Goal: Information Seeking & Learning: Compare options

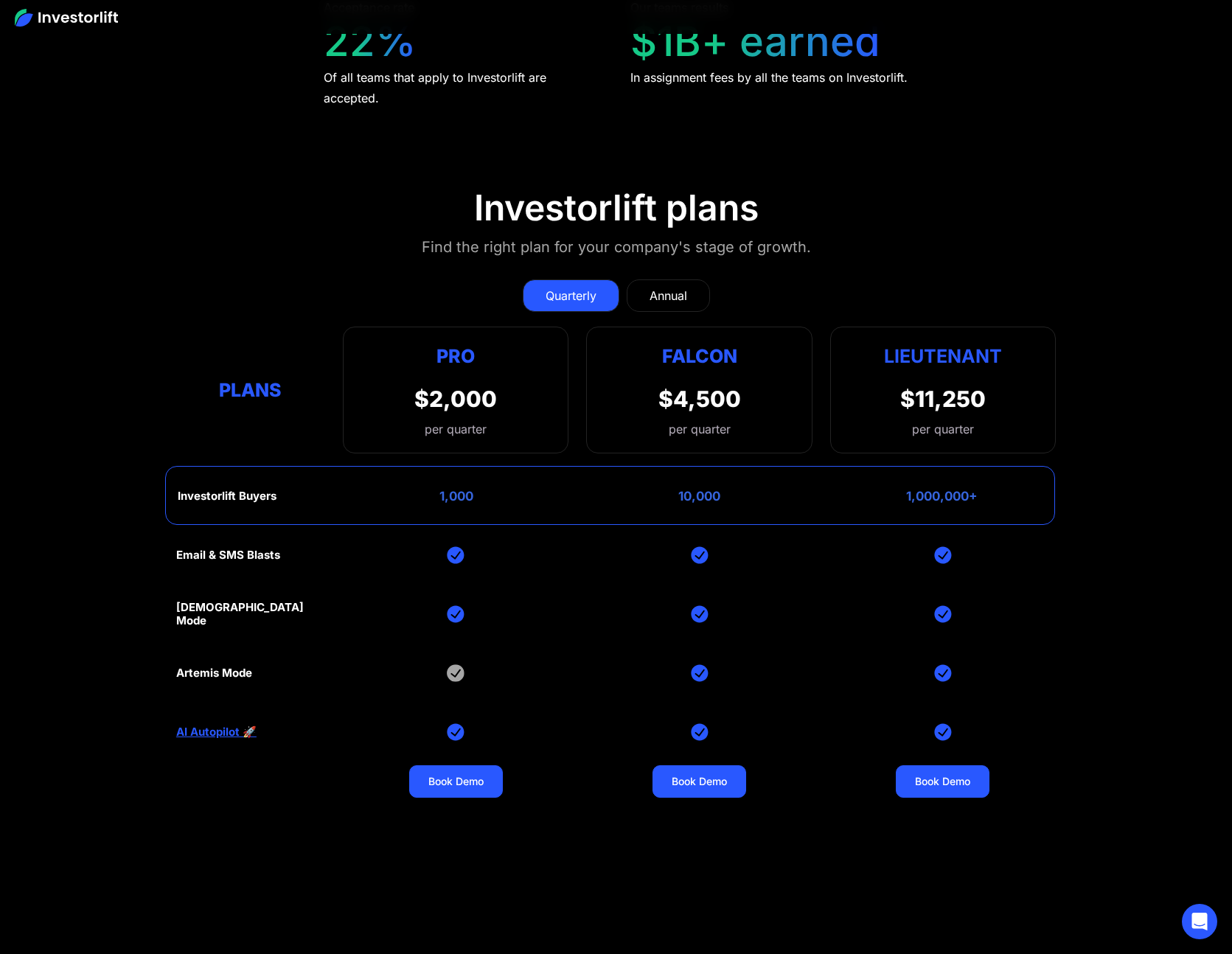
scroll to position [6369, 0]
click at [673, 293] on div "Annual" at bounding box center [668, 296] width 38 height 18
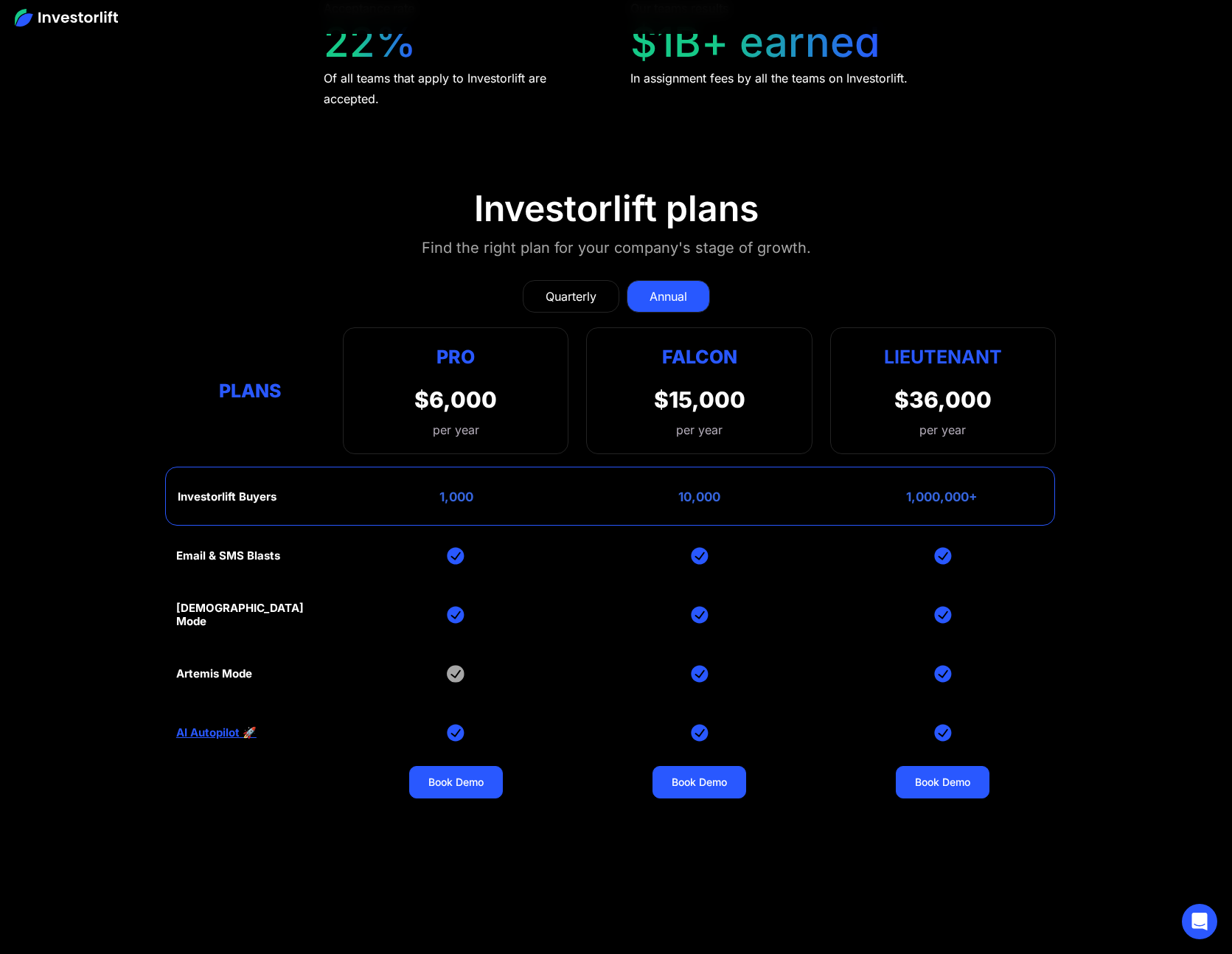
click at [566, 300] on link "Quarterly" at bounding box center [571, 295] width 96 height 32
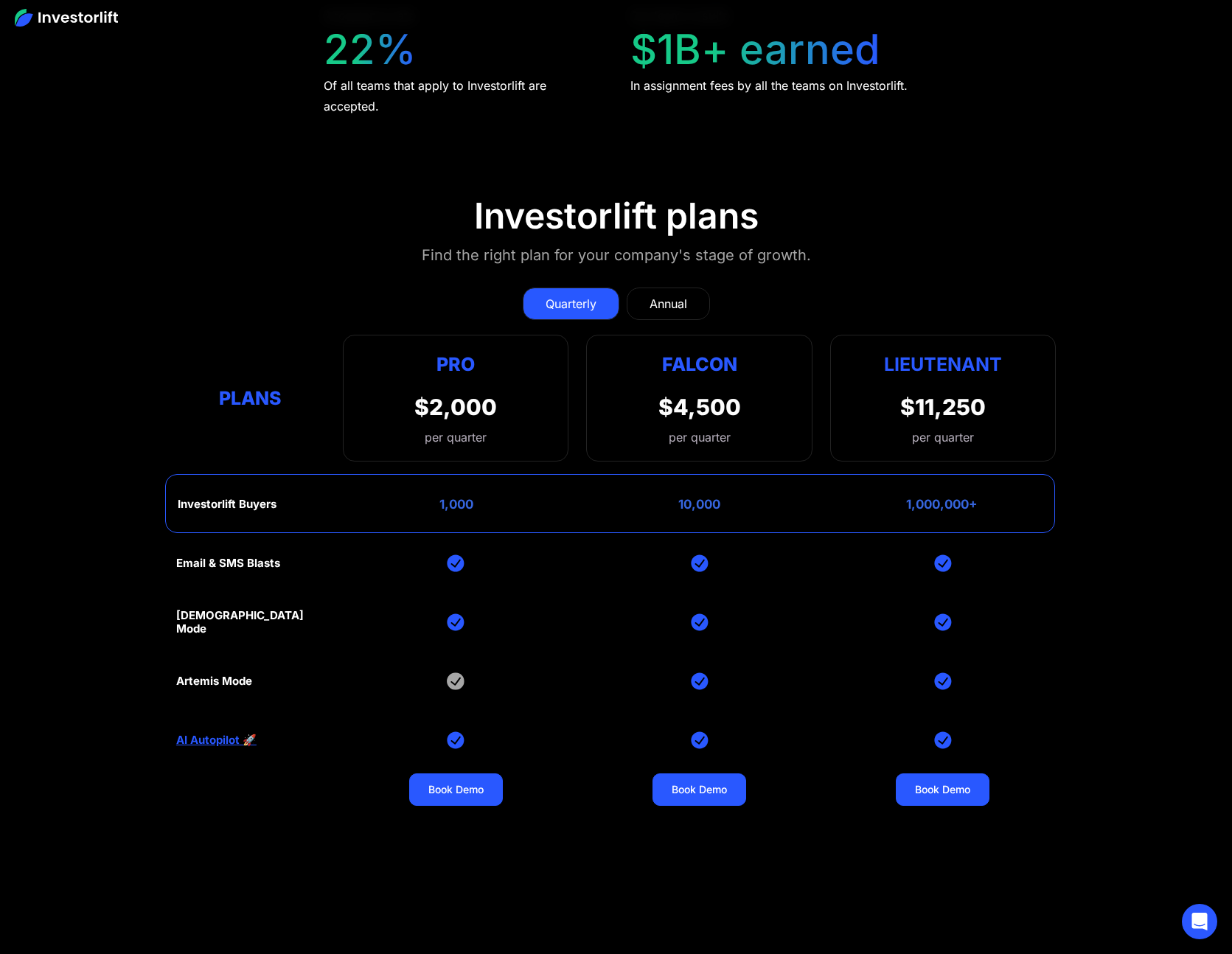
scroll to position [6351, 0]
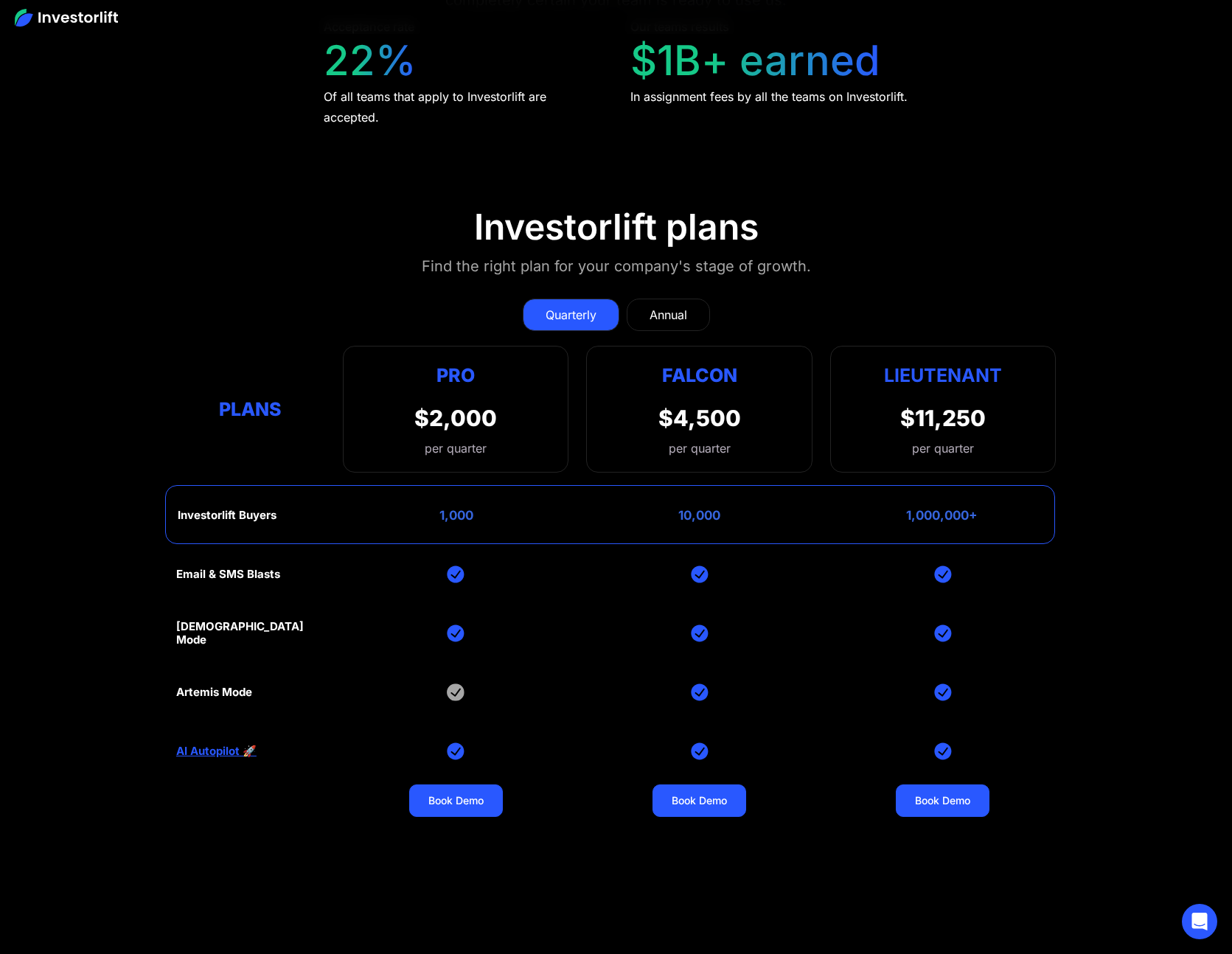
click at [659, 306] on div "Annual" at bounding box center [668, 315] width 38 height 18
click at [581, 306] on div "Quarterly" at bounding box center [571, 315] width 51 height 18
click at [660, 316] on div "Annual" at bounding box center [668, 315] width 38 height 18
click at [558, 310] on div "Quarterly" at bounding box center [571, 315] width 51 height 18
drag, startPoint x: 56, startPoint y: 25, endPoint x: 30, endPoint y: 13, distance: 28.6
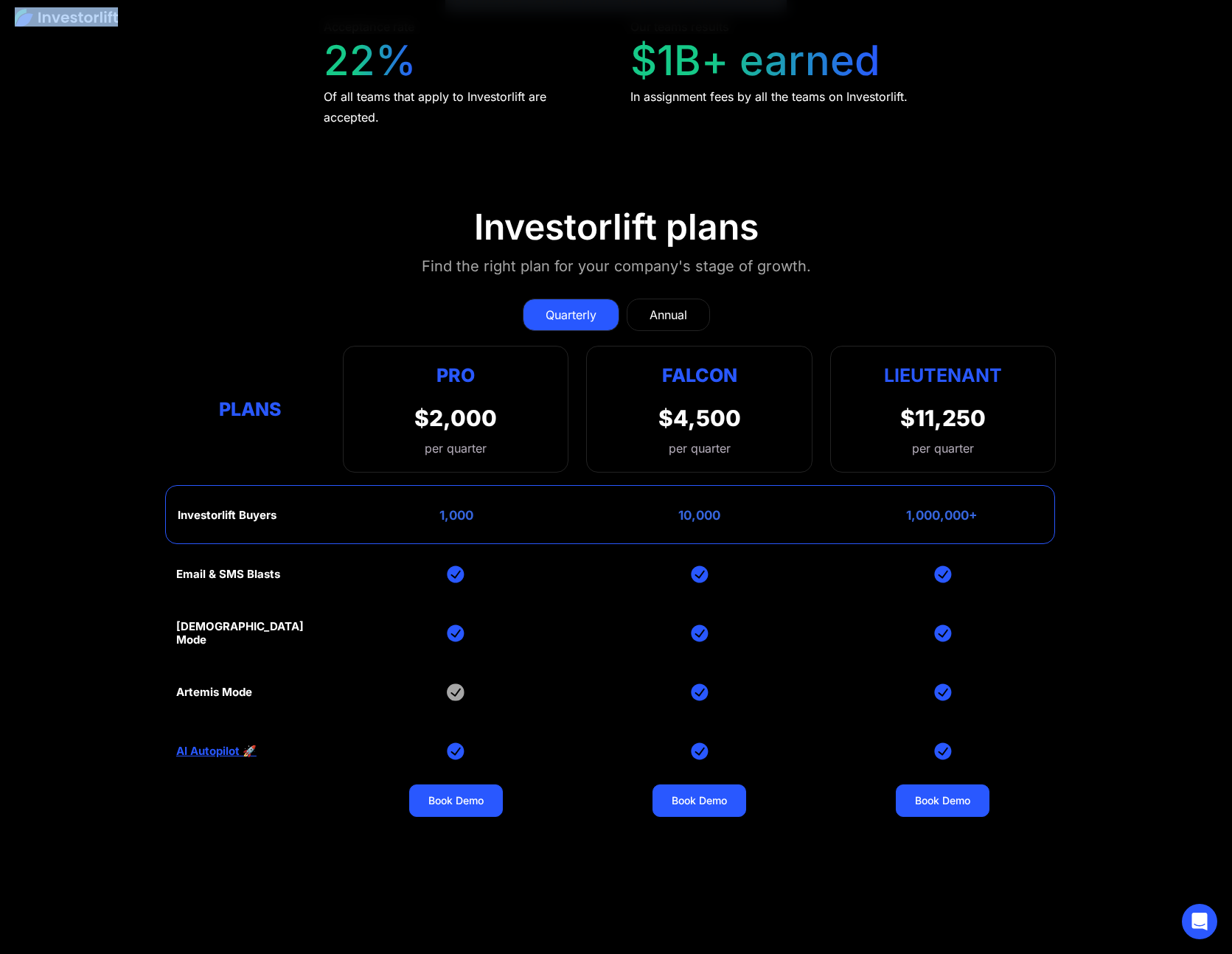
drag, startPoint x: 133, startPoint y: 66, endPoint x: 58, endPoint y: -21, distance: 114.9
drag, startPoint x: 58, startPoint y: 24, endPoint x: 31, endPoint y: 0, distance: 36.1
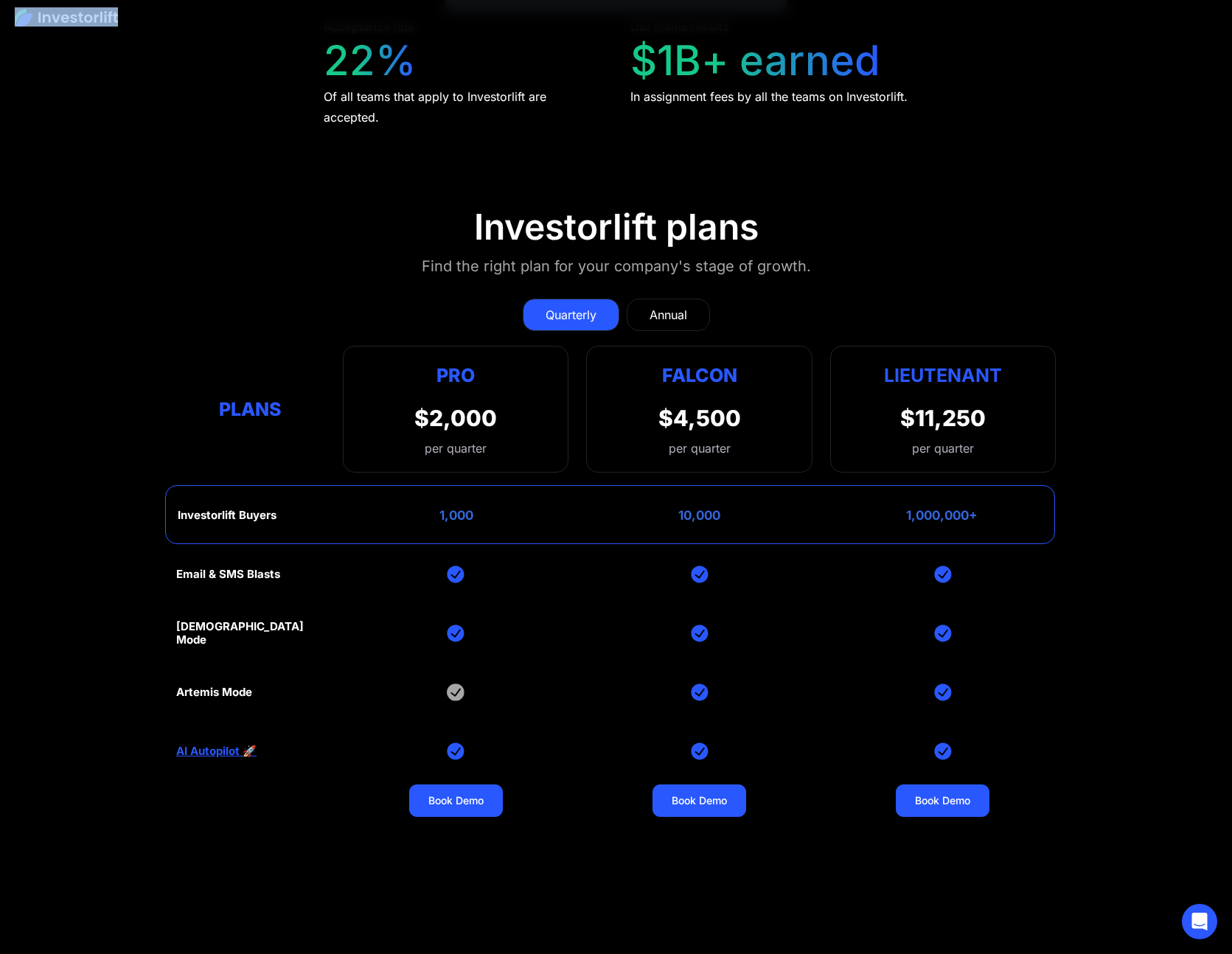
click at [77, 345] on section "Investorlift plans Find the right plan for your company's stage of growth. Quar…" at bounding box center [616, 571] width 1232 height 802
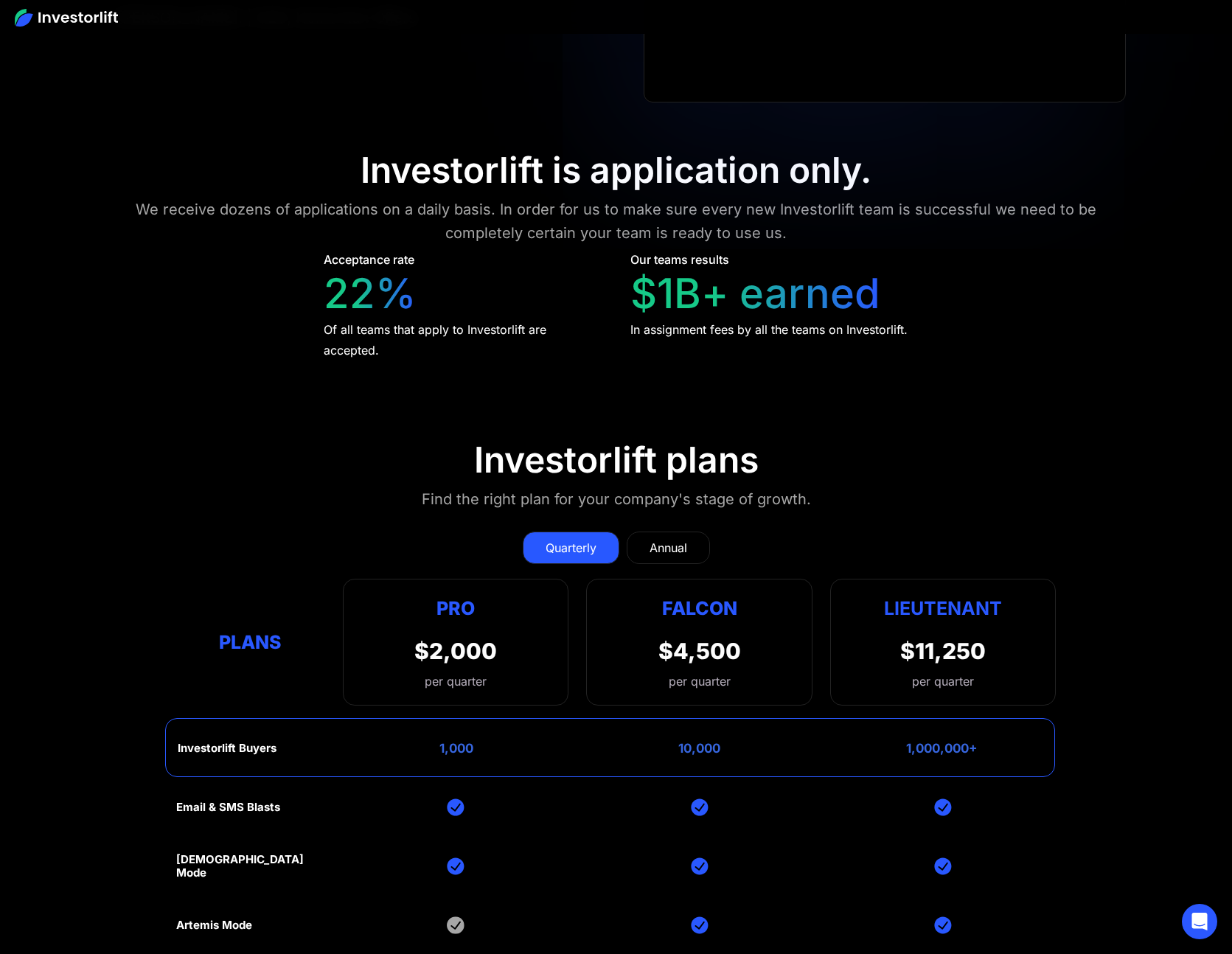
scroll to position [6115, 0]
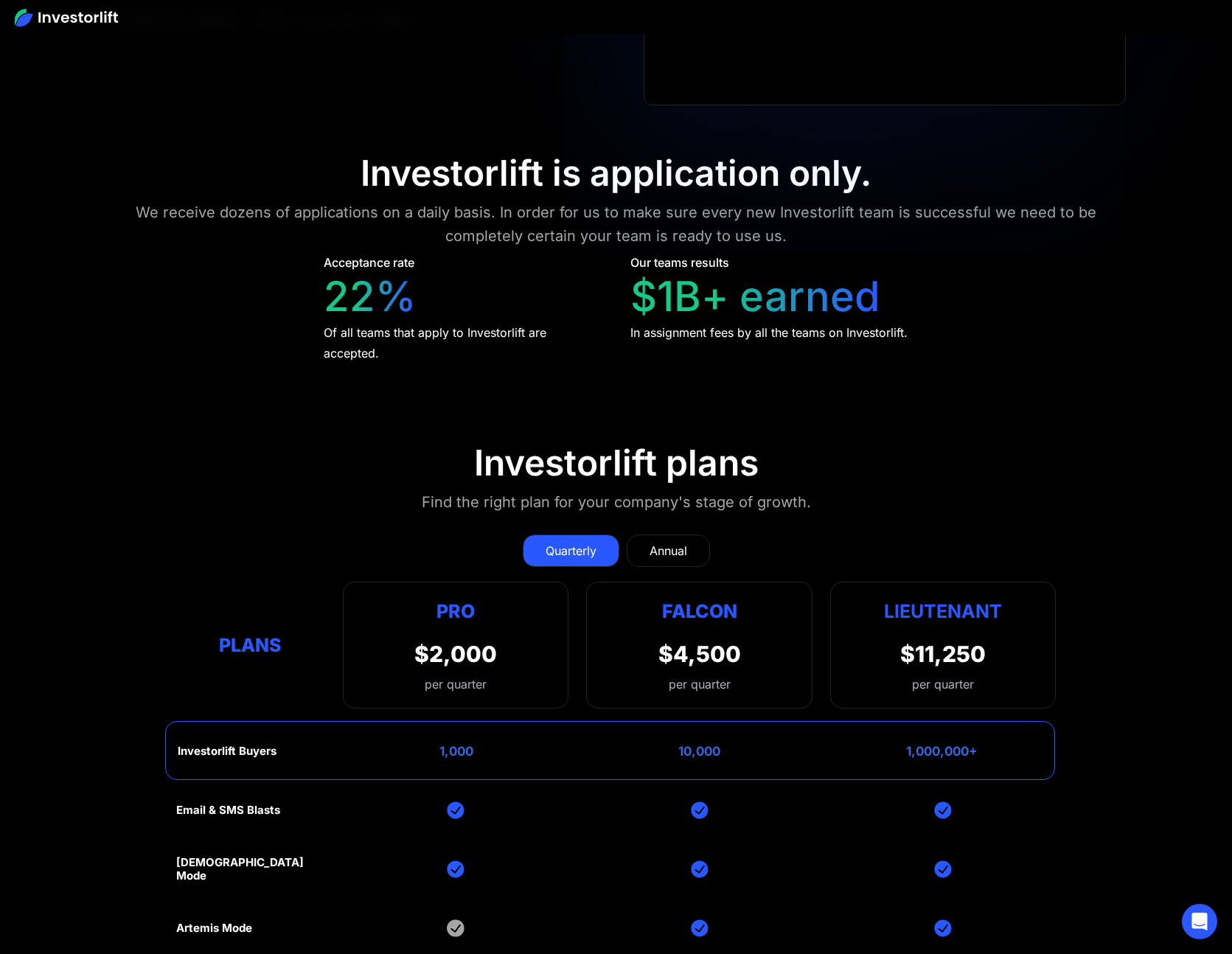
click at [669, 535] on link "Annual" at bounding box center [668, 551] width 83 height 32
click at [553, 548] on div "Quarterly" at bounding box center [571, 551] width 51 height 18
click at [106, 538] on section "Investorlift plans Find the right plan for your company's stage of growth. Quar…" at bounding box center [616, 807] width 1232 height 802
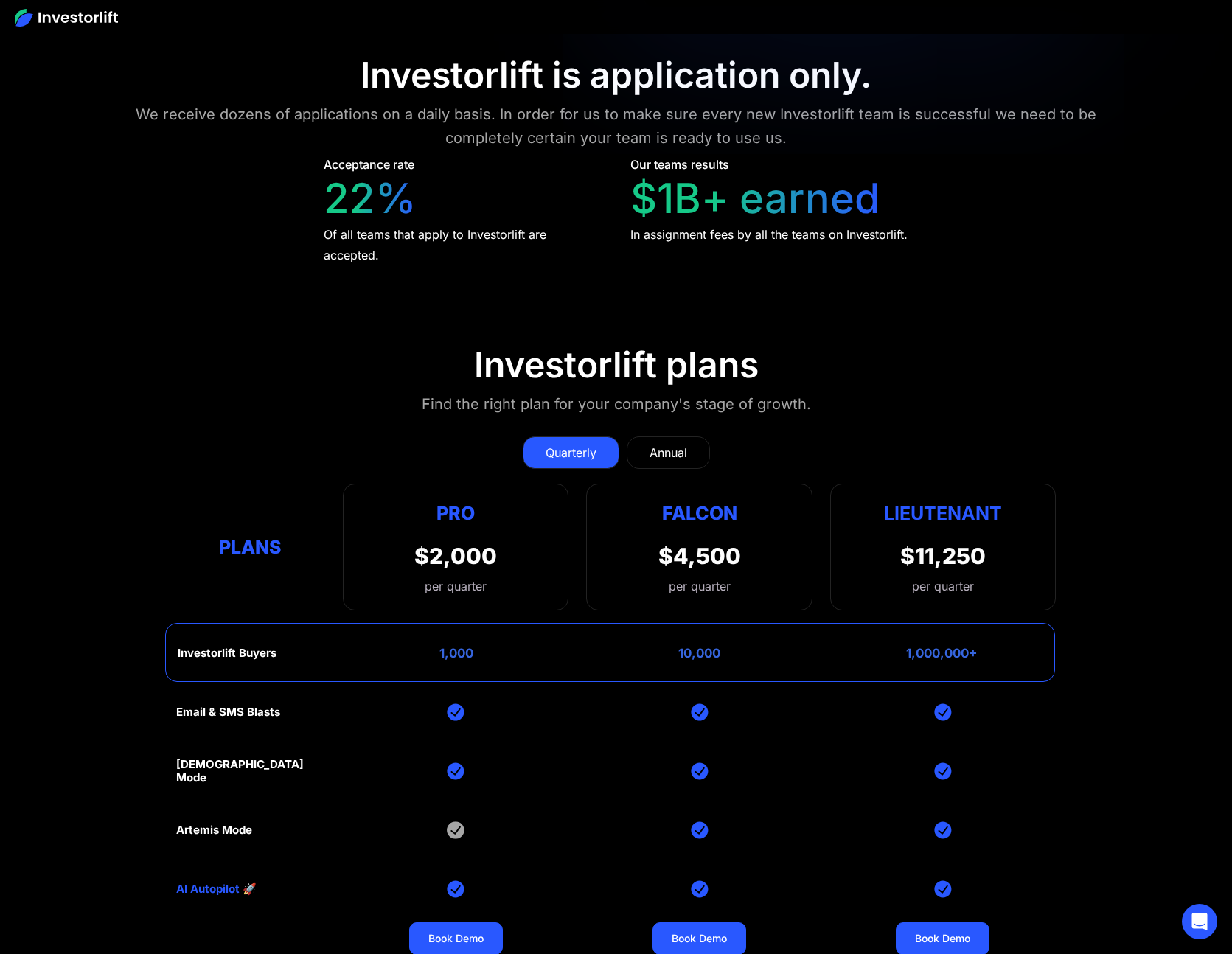
scroll to position [6216, 0]
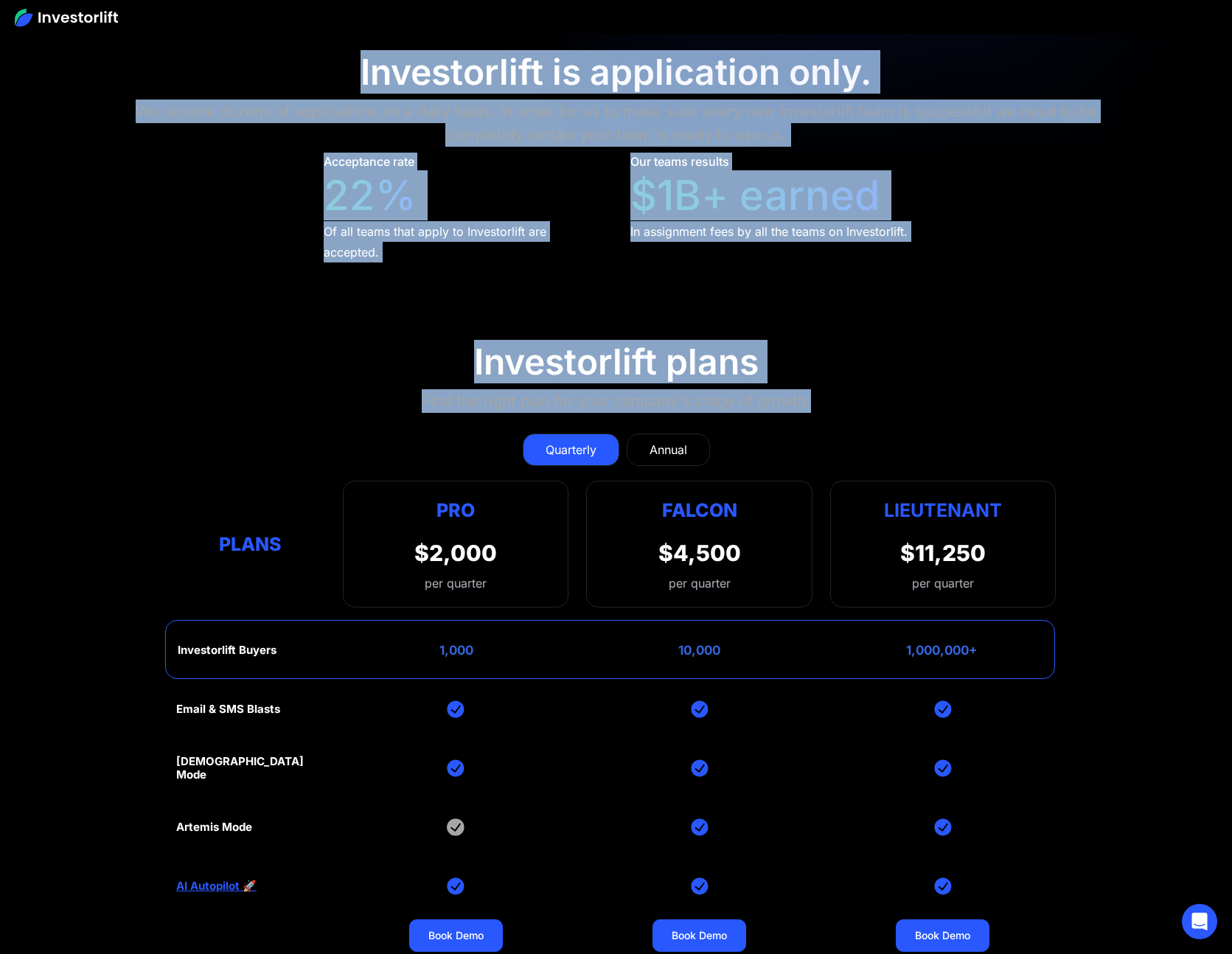
drag, startPoint x: 363, startPoint y: 61, endPoint x: 808, endPoint y: 391, distance: 554.0
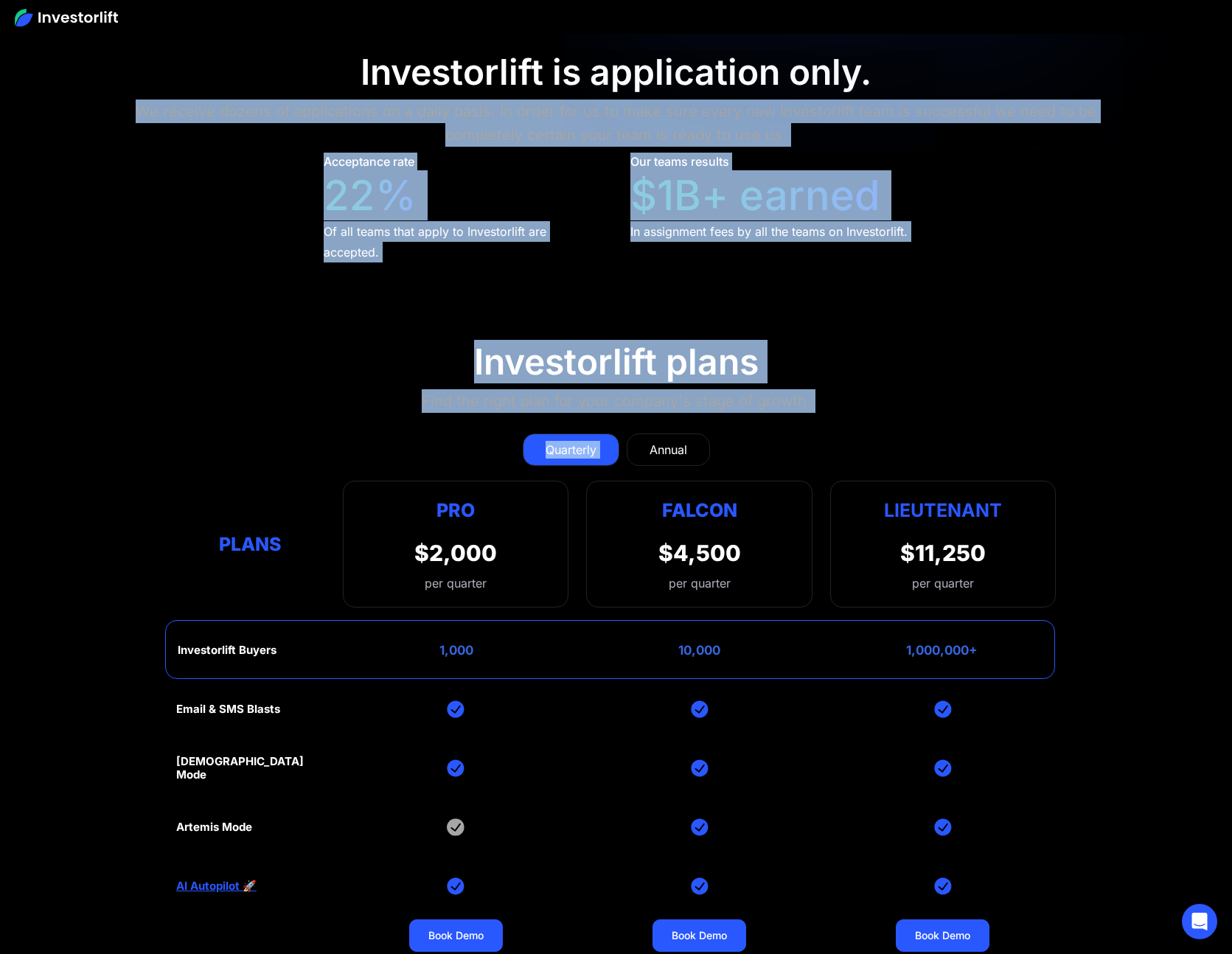
drag, startPoint x: 343, startPoint y: 83, endPoint x: 952, endPoint y: 429, distance: 700.4
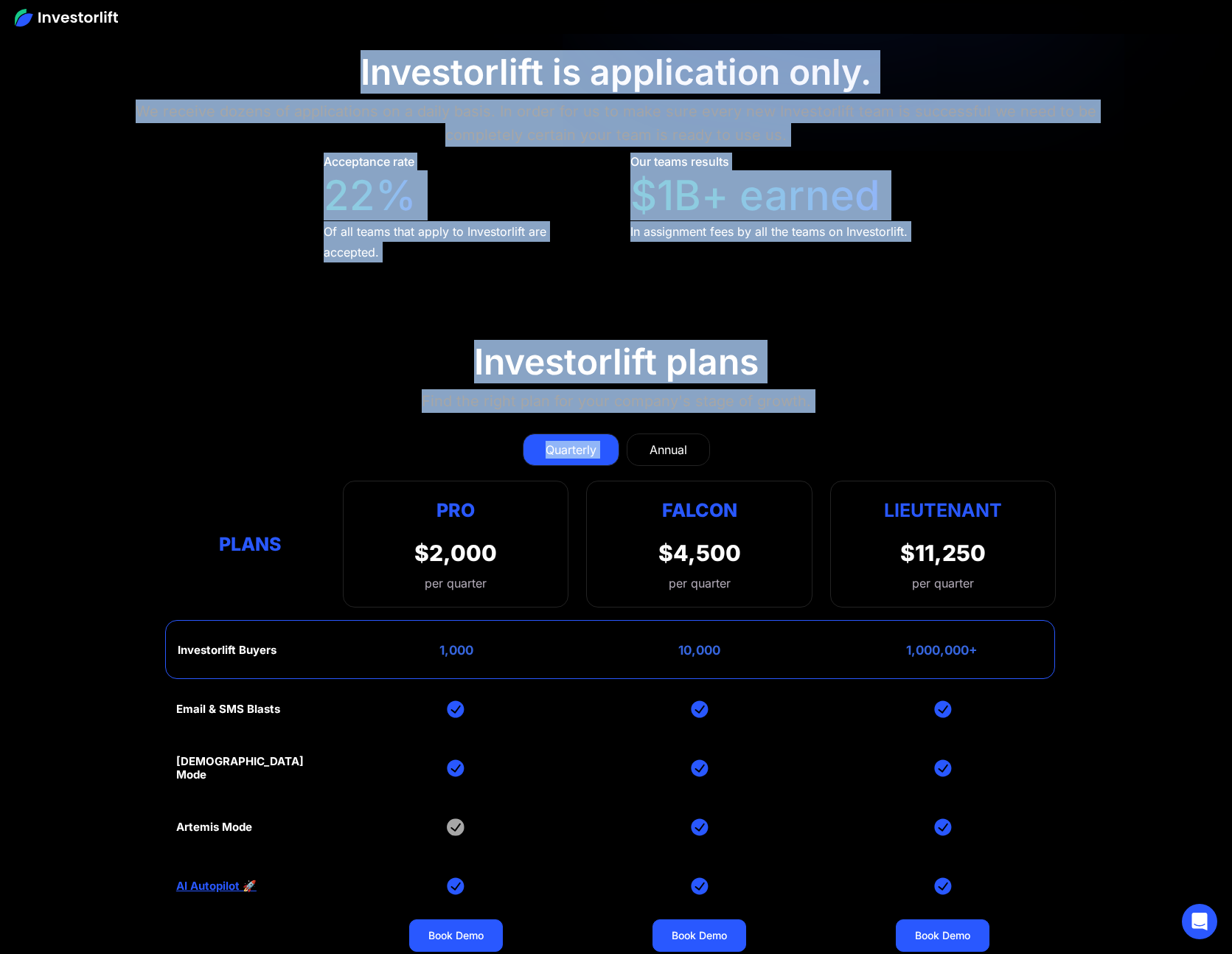
drag, startPoint x: 339, startPoint y: 53, endPoint x: 843, endPoint y: 396, distance: 609.6
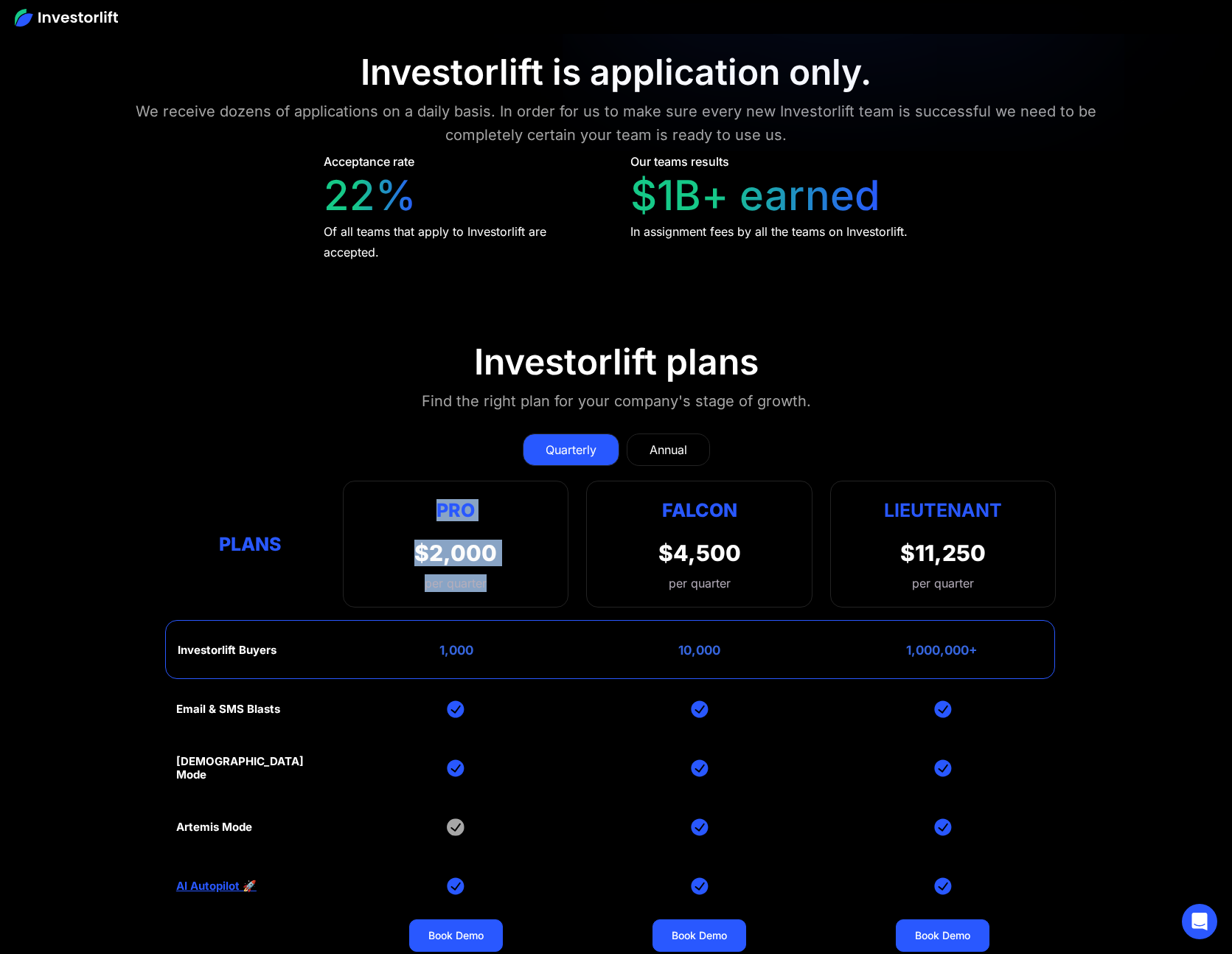
drag, startPoint x: 429, startPoint y: 501, endPoint x: 511, endPoint y: 580, distance: 113.9
click at [511, 580] on div "Pro $2,000 per quarter Pro Falcon Ltnt. Users 3 10 Unltd Buyer Limit 100k 500k …" at bounding box center [455, 544] width 225 height 127
drag, startPoint x: 434, startPoint y: 503, endPoint x: 500, endPoint y: 582, distance: 102.9
click at [500, 582] on div "Pro $2,000 per quarter Pro Falcon Ltnt. Users 3 10 Unltd Buyer Limit 100k 500k …" at bounding box center [455, 544] width 225 height 127
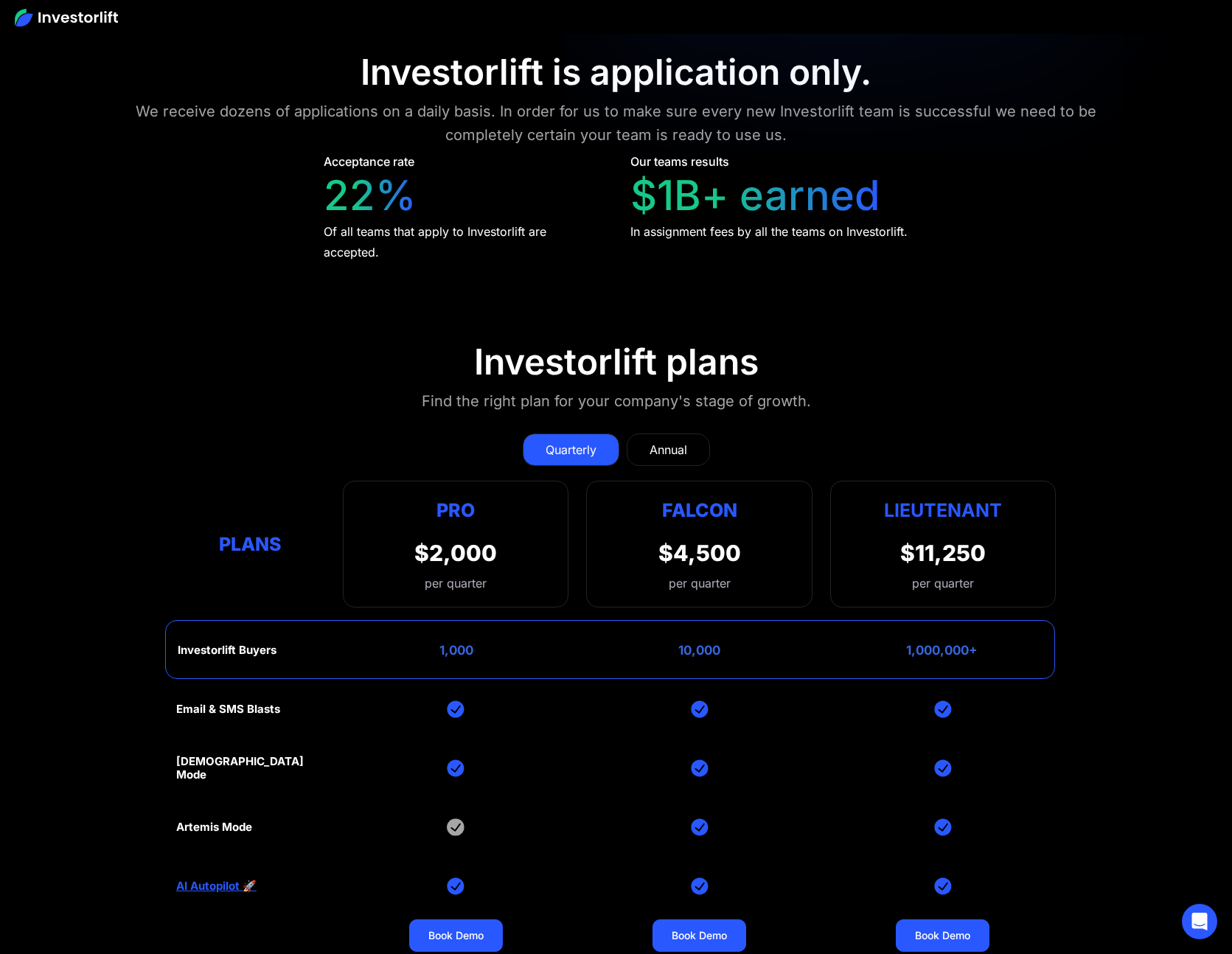
click at [499, 580] on div "Pro $2,000 per quarter Pro Falcon Ltnt. Users 3 10 Unltd Buyer Limit 100k 500k …" at bounding box center [455, 544] width 225 height 127
drag, startPoint x: 499, startPoint y: 580, endPoint x: 421, endPoint y: 493, distance: 116.8
click at [421, 493] on div "Pro $2,000 per quarter Pro Falcon Ltnt. Users 3 10 Unltd Buyer Limit 100k 500k …" at bounding box center [455, 544] width 225 height 127
click at [421, 496] on div "Pro" at bounding box center [455, 510] width 82 height 29
drag, startPoint x: 421, startPoint y: 493, endPoint x: 513, endPoint y: 592, distance: 135.1
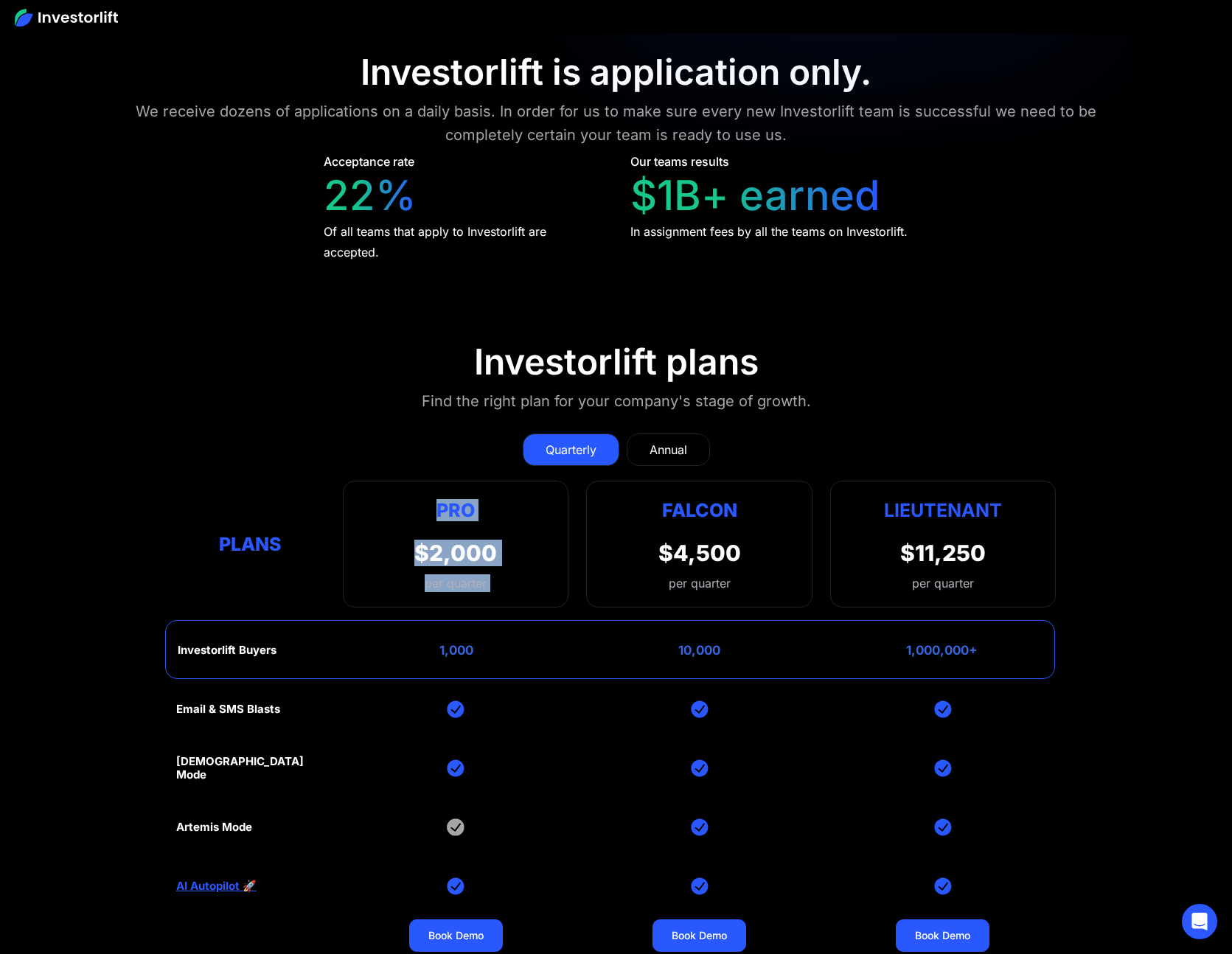
click at [513, 592] on div "Pro $2,000 per quarter Pro Falcon Ltnt. Users 3 10 Unltd Buyer Limit 100k 500k …" at bounding box center [455, 544] width 225 height 127
click at [409, 442] on div "Quarterly Annual" at bounding box center [616, 449] width 879 height 32
click at [669, 444] on div "Annual" at bounding box center [668, 450] width 38 height 18
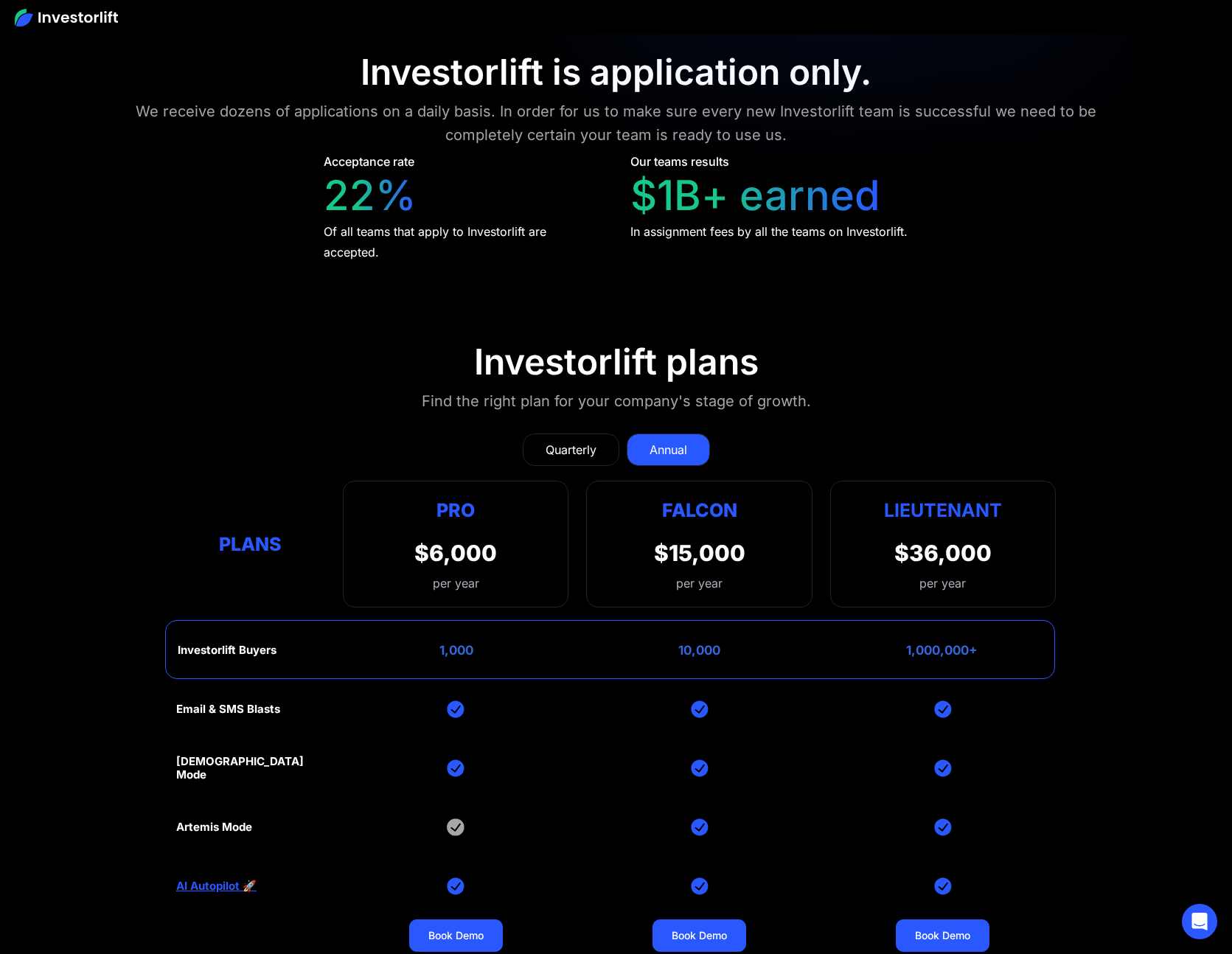
click at [564, 441] on div "Quarterly" at bounding box center [571, 450] width 51 height 18
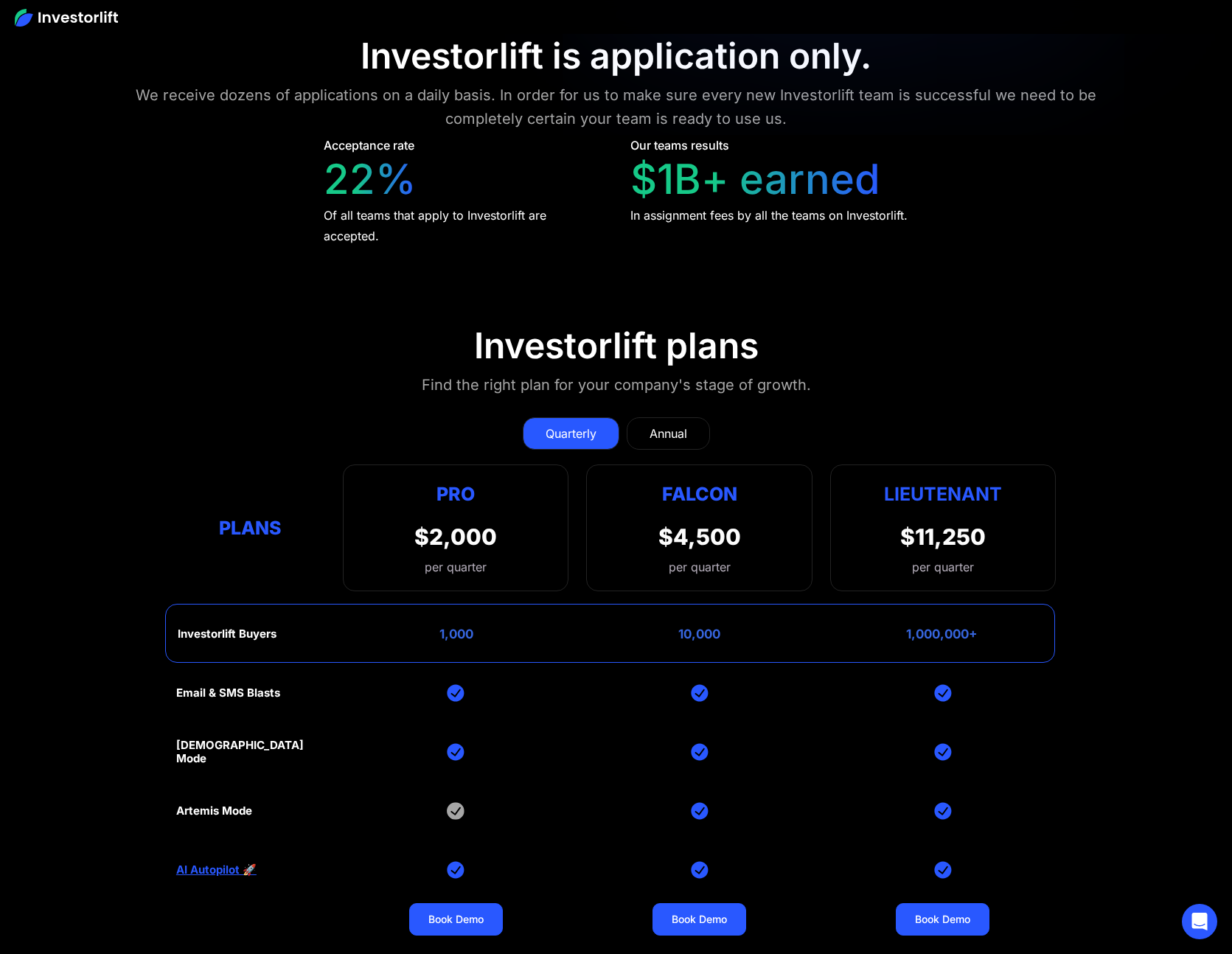
scroll to position [6229, 0]
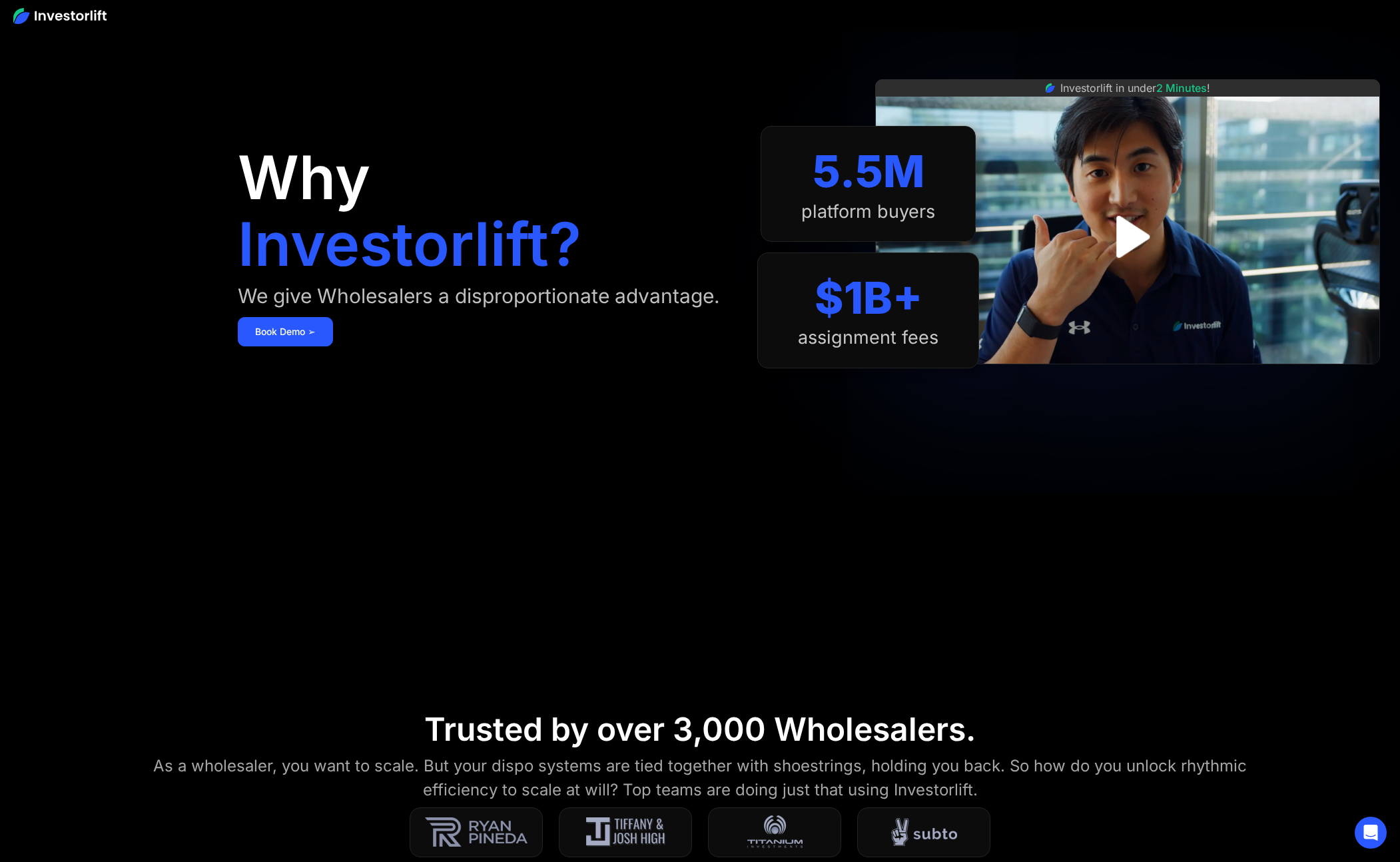
scroll to position [144, 0]
